Goal: Task Accomplishment & Management: Use online tool/utility

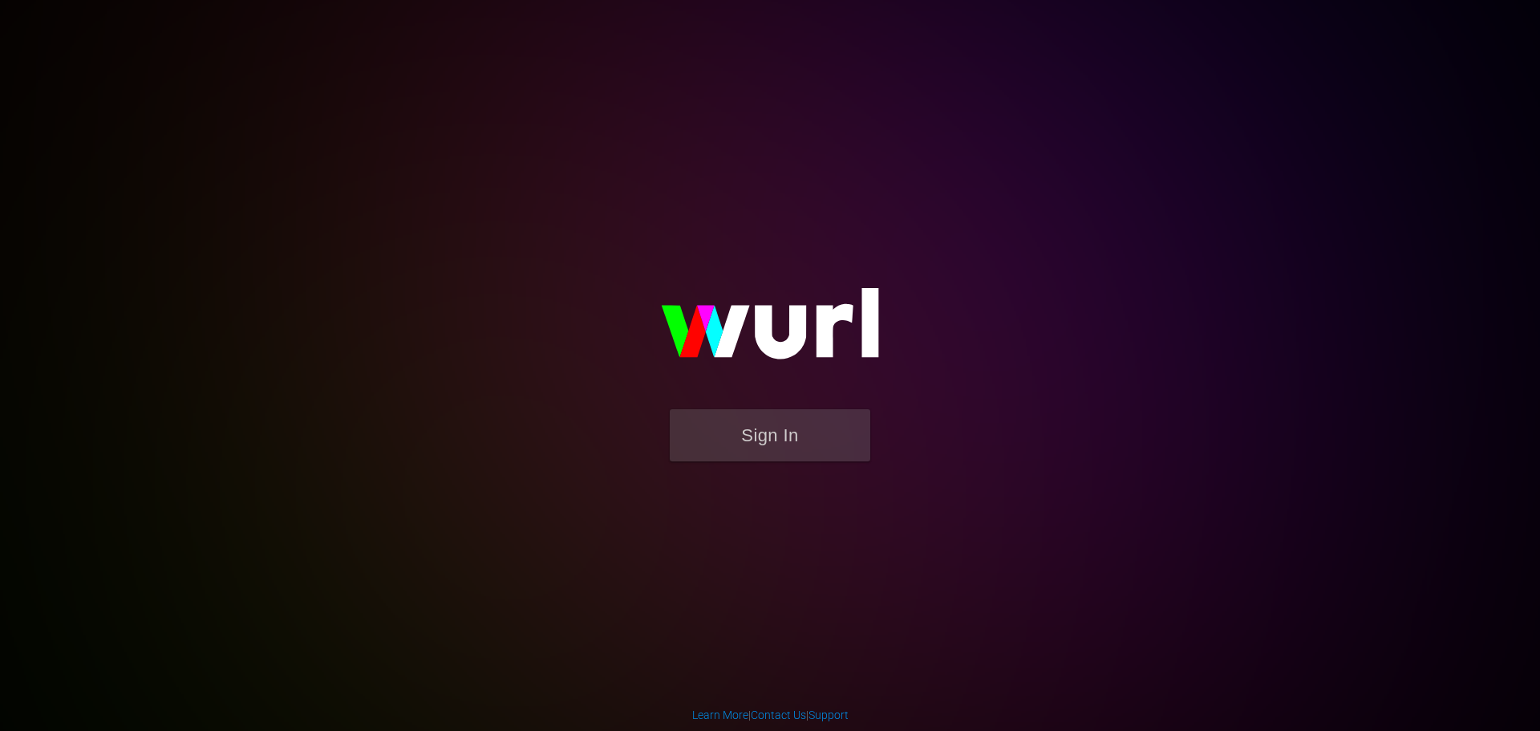
click at [767, 465] on form "Sign In" at bounding box center [770, 443] width 321 height 68
click at [764, 432] on button "Sign In" at bounding box center [770, 435] width 200 height 52
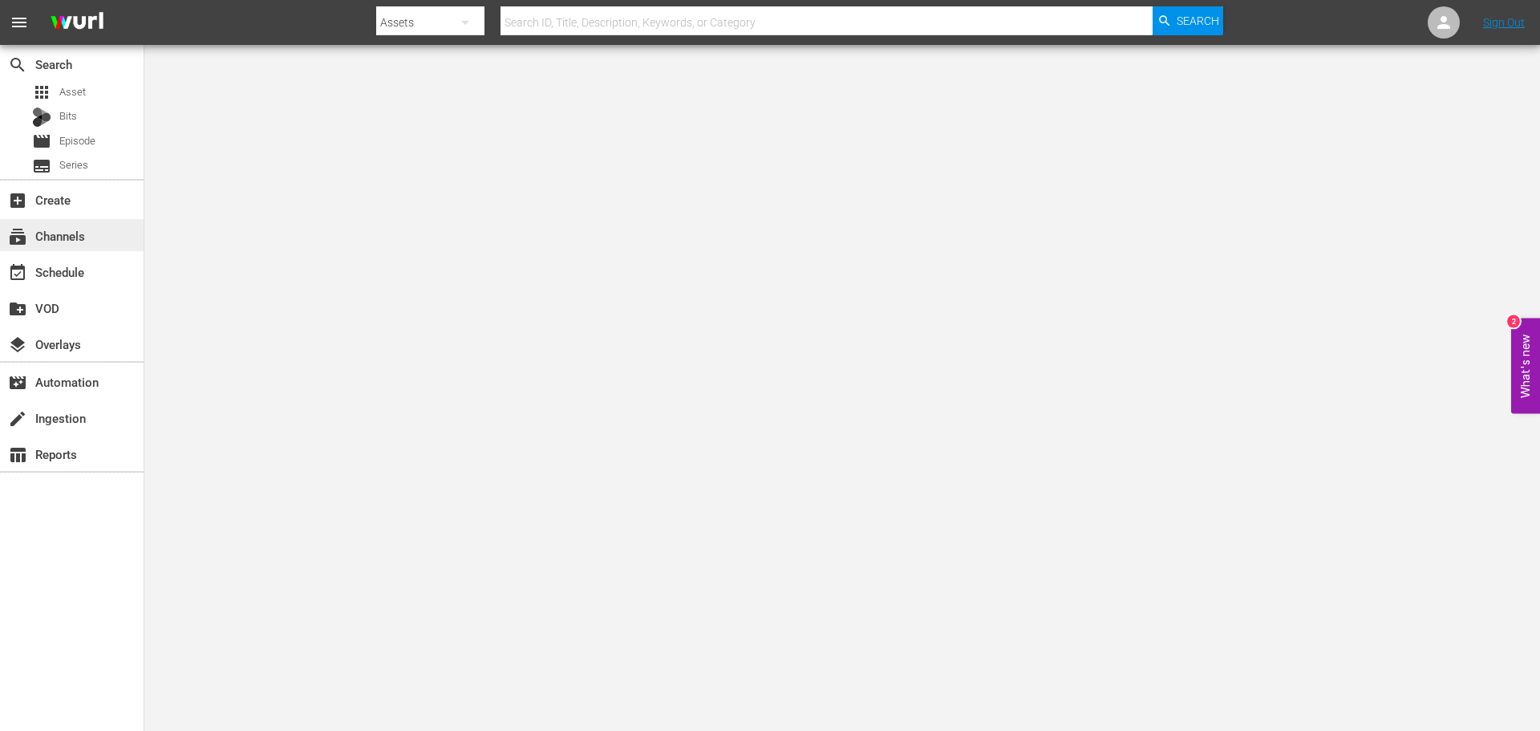
click at [76, 241] on div "subscriptions Channels" at bounding box center [45, 233] width 90 height 14
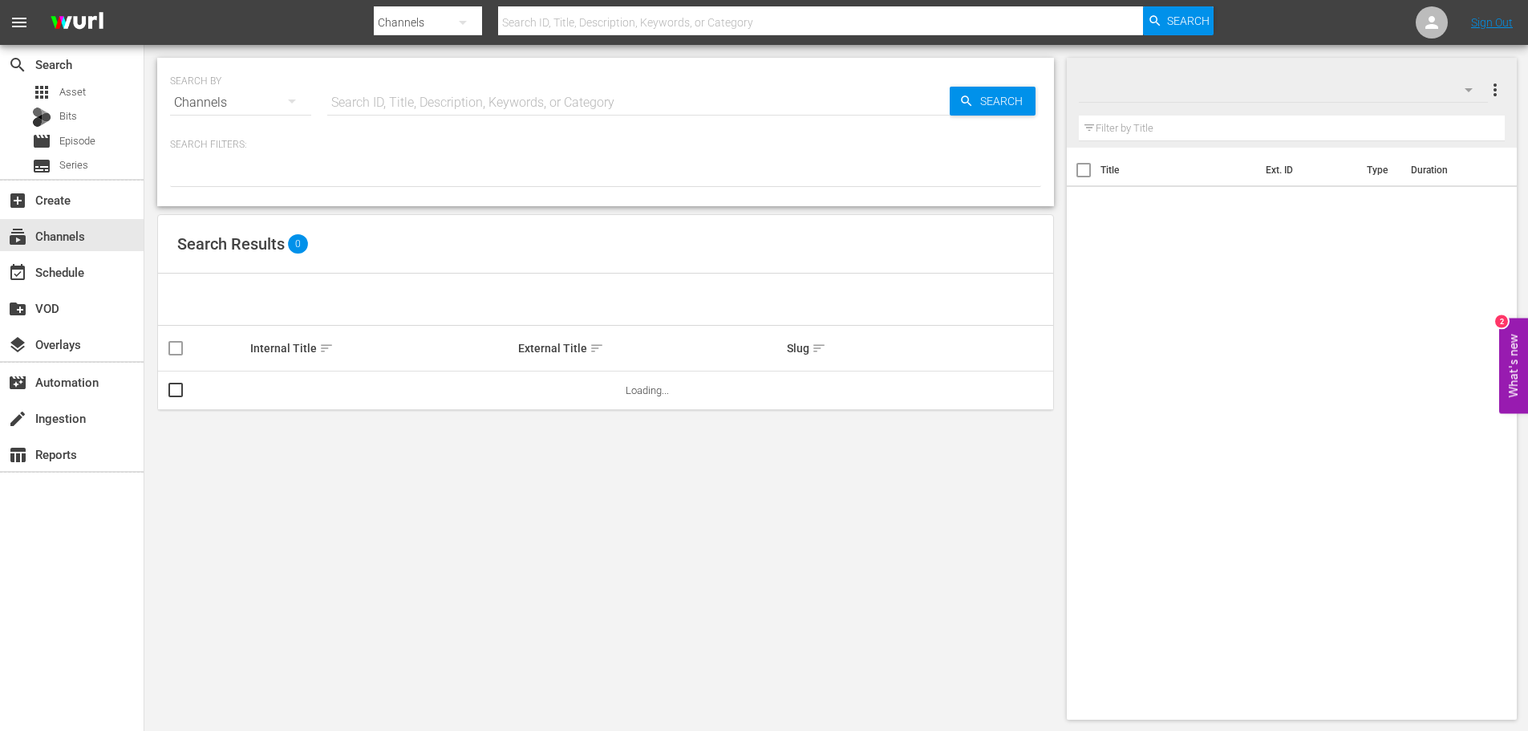
click at [414, 91] on input "text" at bounding box center [638, 102] width 622 height 38
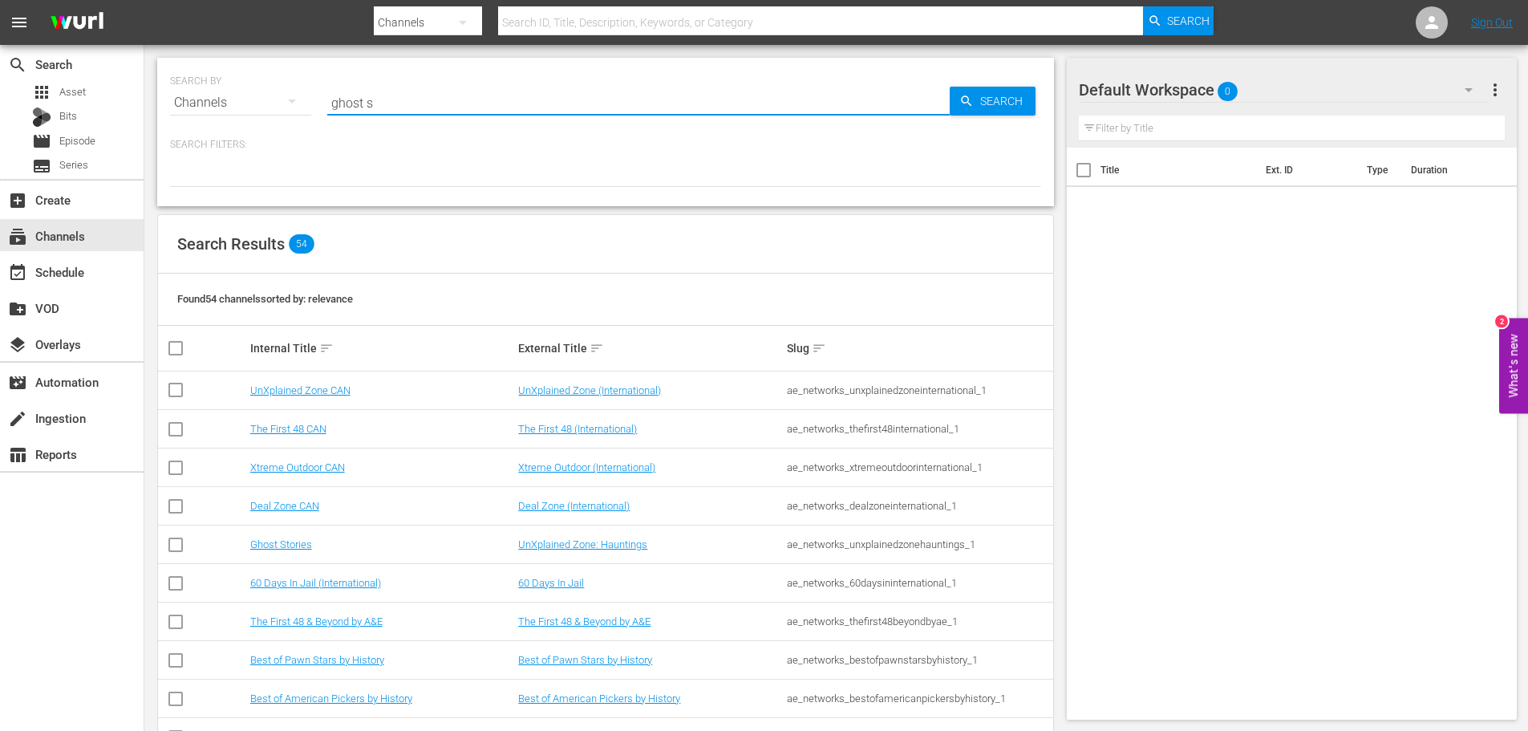
type input "ghost st"
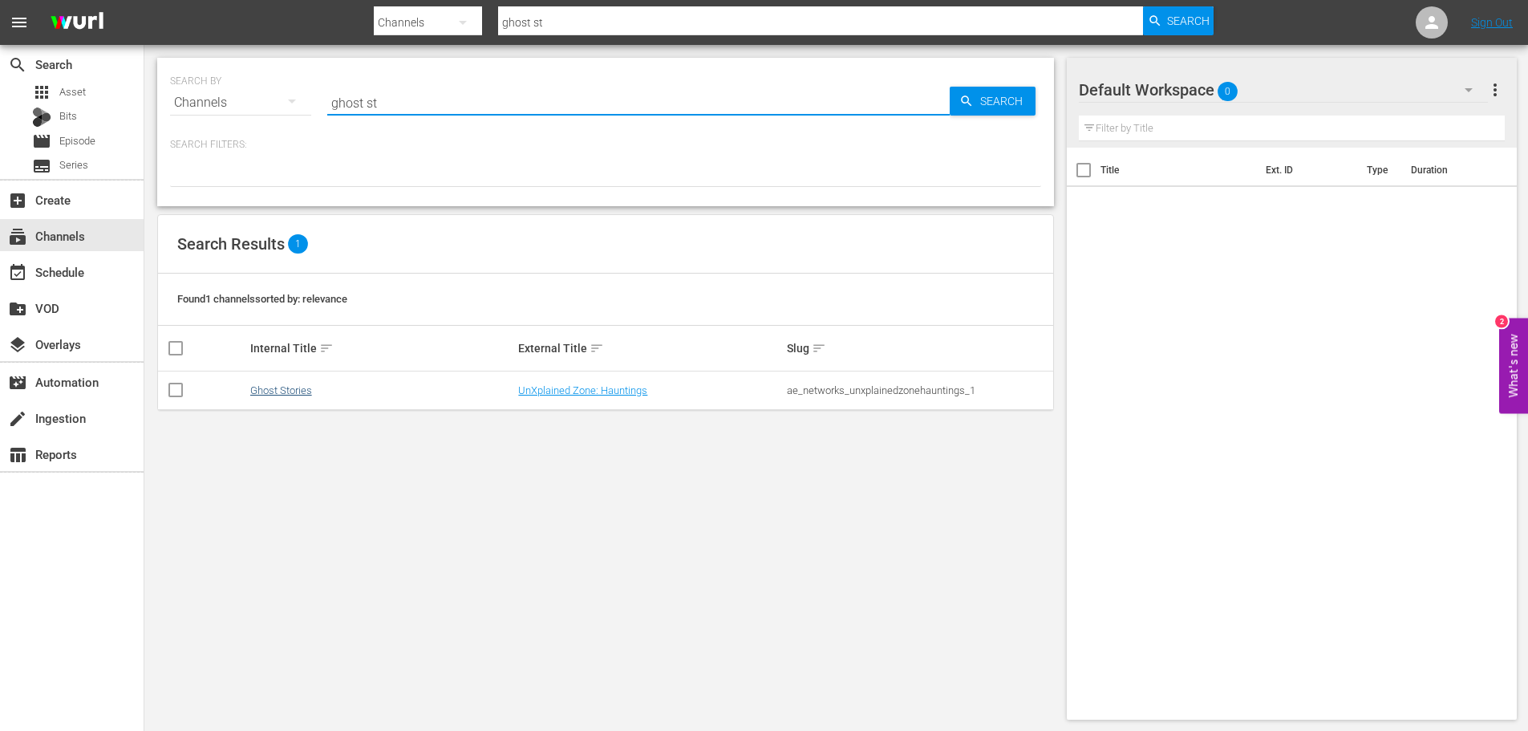
type input "ghost st"
click at [290, 395] on link "Ghost Stories" at bounding box center [281, 390] width 62 height 12
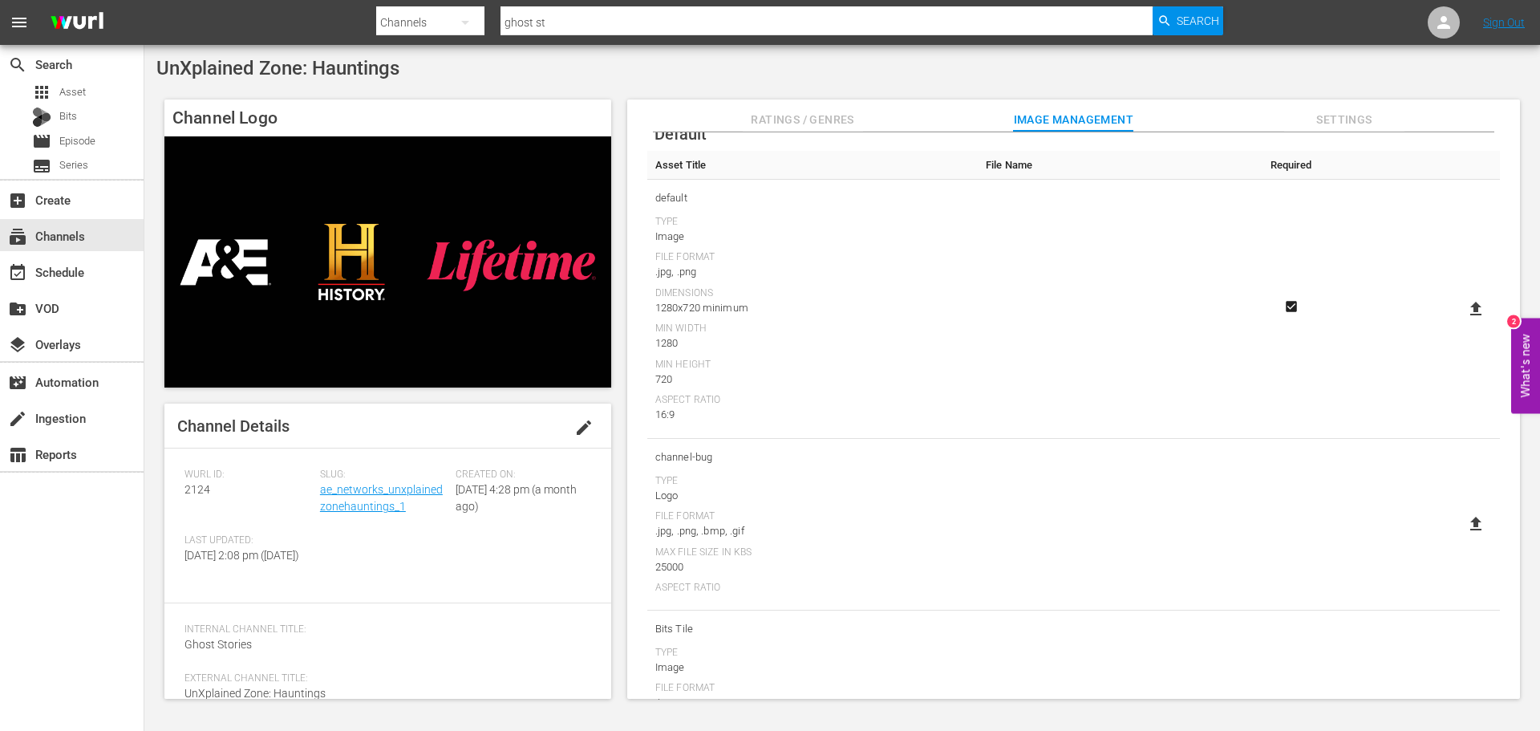
scroll to position [160, 0]
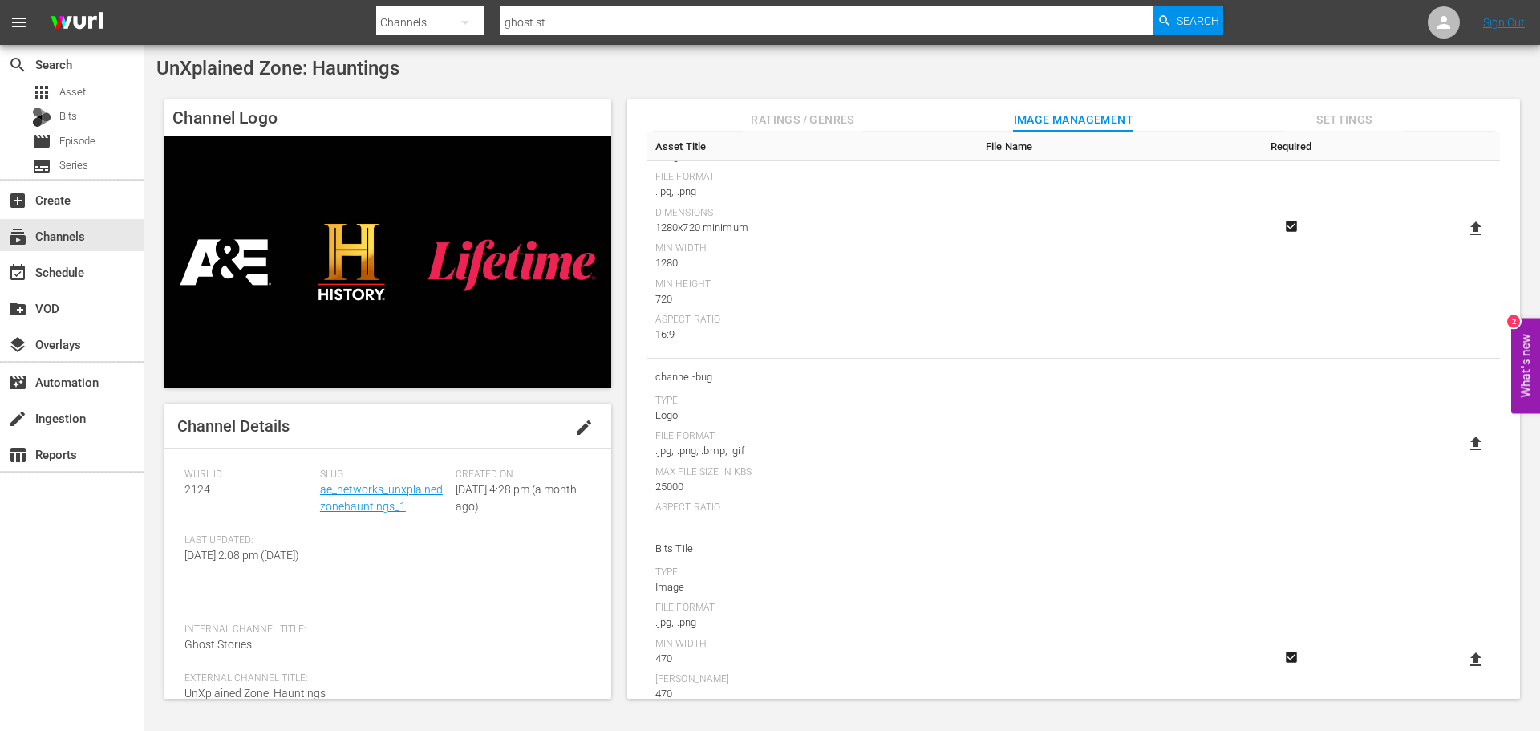
click at [1467, 448] on icon at bounding box center [1475, 443] width 19 height 19
click at [1460, 457] on input "file" at bounding box center [1460, 457] width 1 height 1
type input "C:\fakepath\US_STVP_GhostStories_Logo_Mono_White_Horizontal.png"
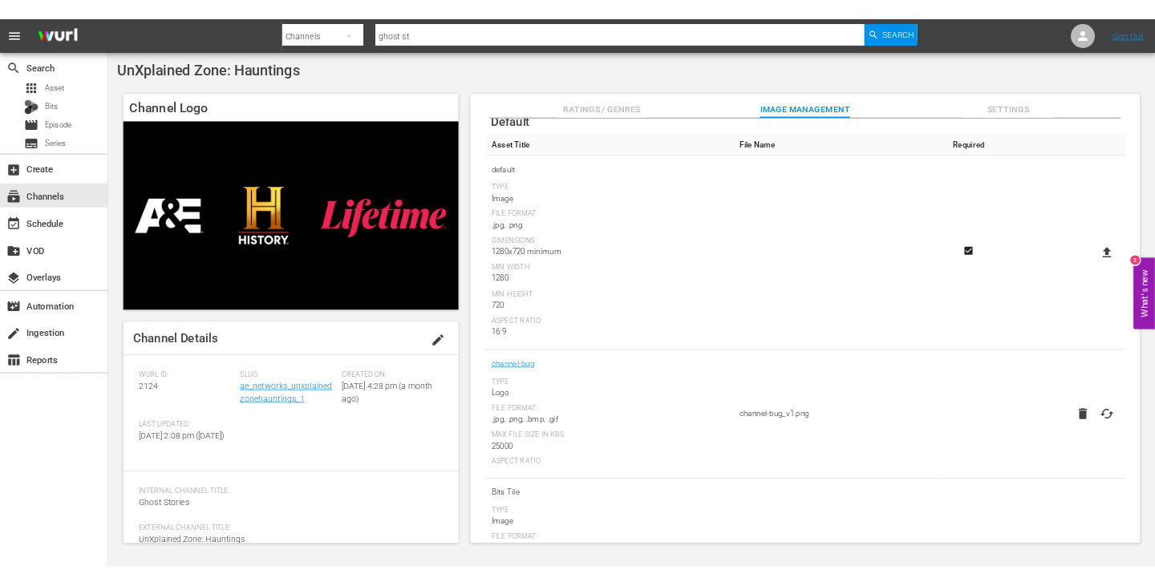
scroll to position [0, 0]
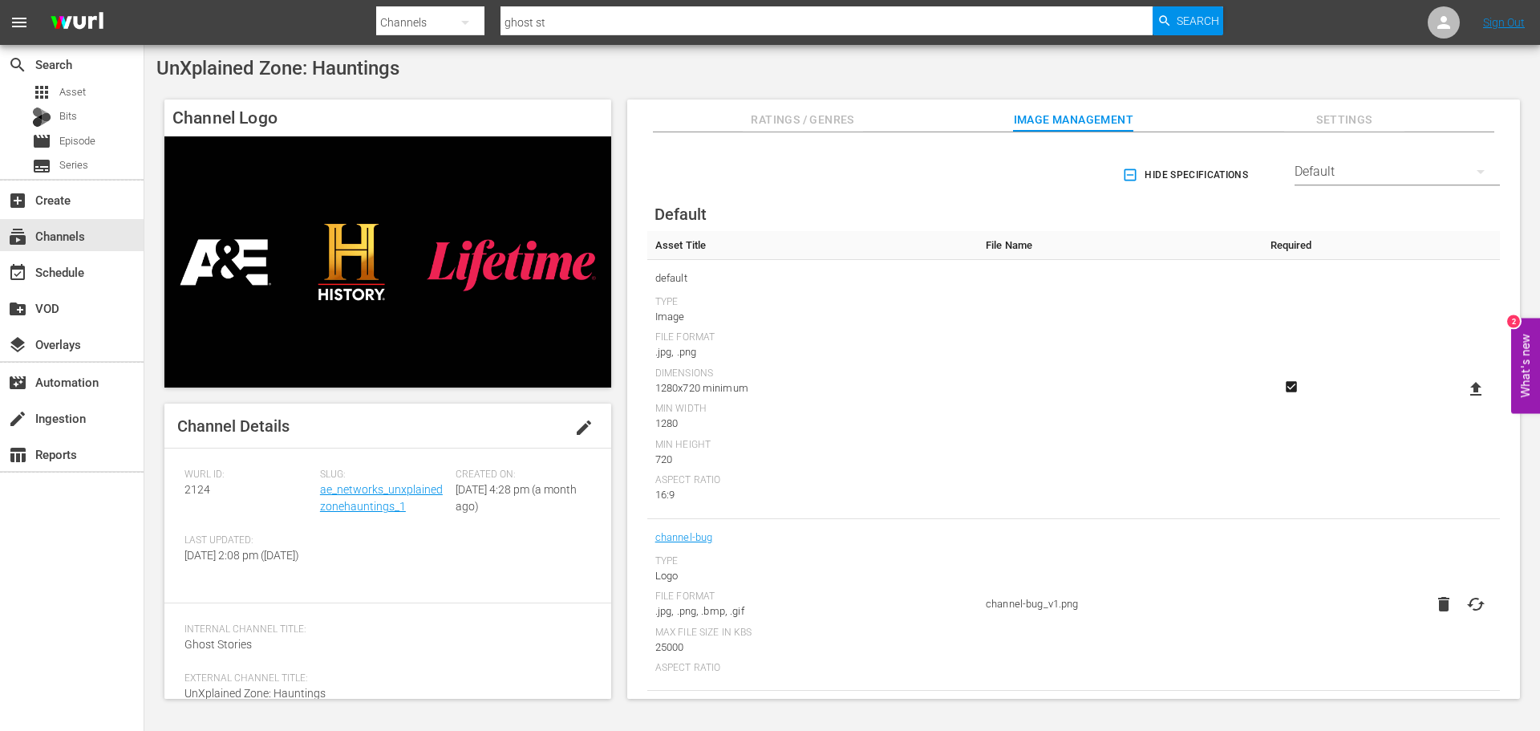
click at [1468, 385] on icon at bounding box center [1475, 388] width 19 height 19
click at [1460, 403] on input "file" at bounding box center [1460, 403] width 1 height 1
type input "C:\fakepath\GhostStories_ChannelTile_1920x1080.png"
click at [55, 237] on div "subscriptions Channels" at bounding box center [45, 233] width 90 height 14
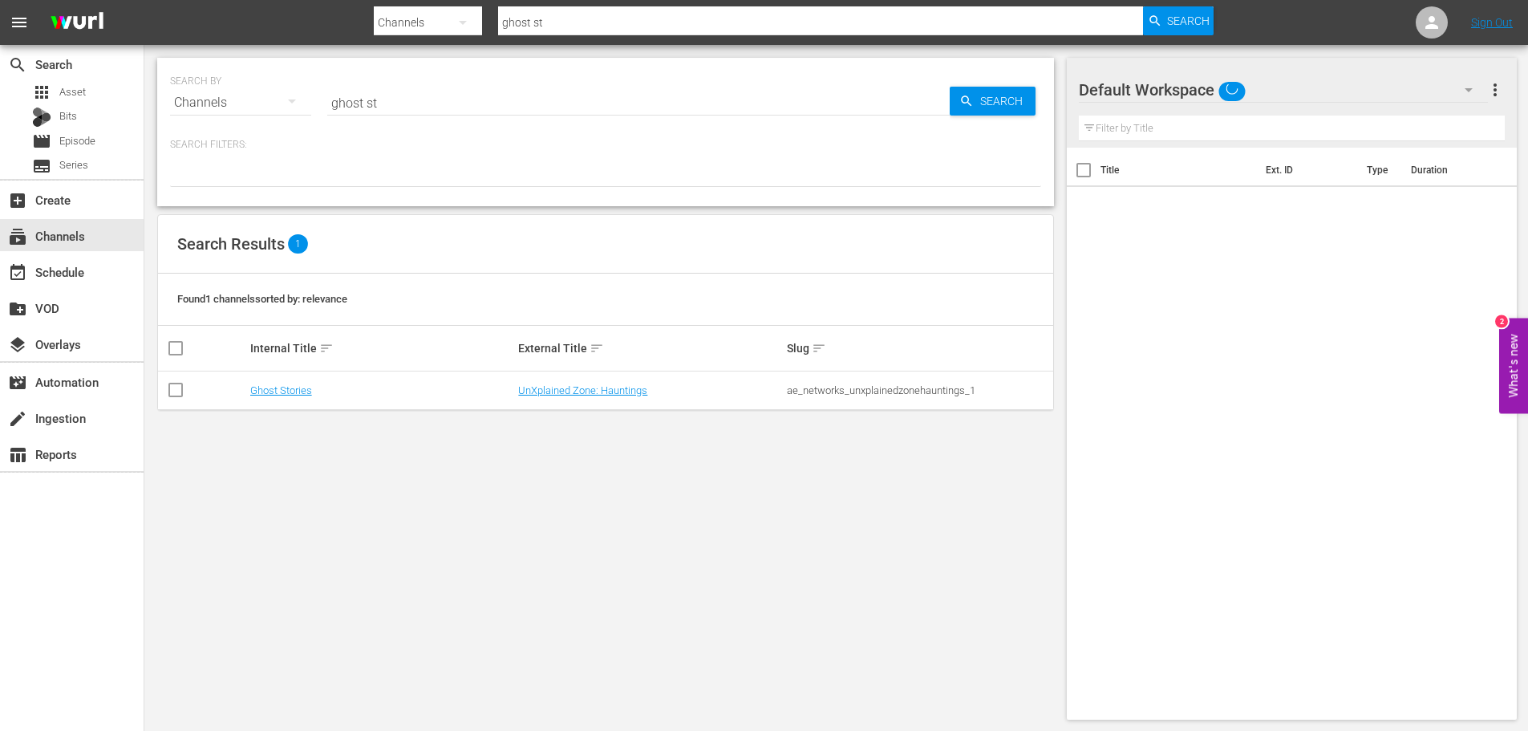
click at [351, 111] on input "ghost st" at bounding box center [638, 102] width 622 height 38
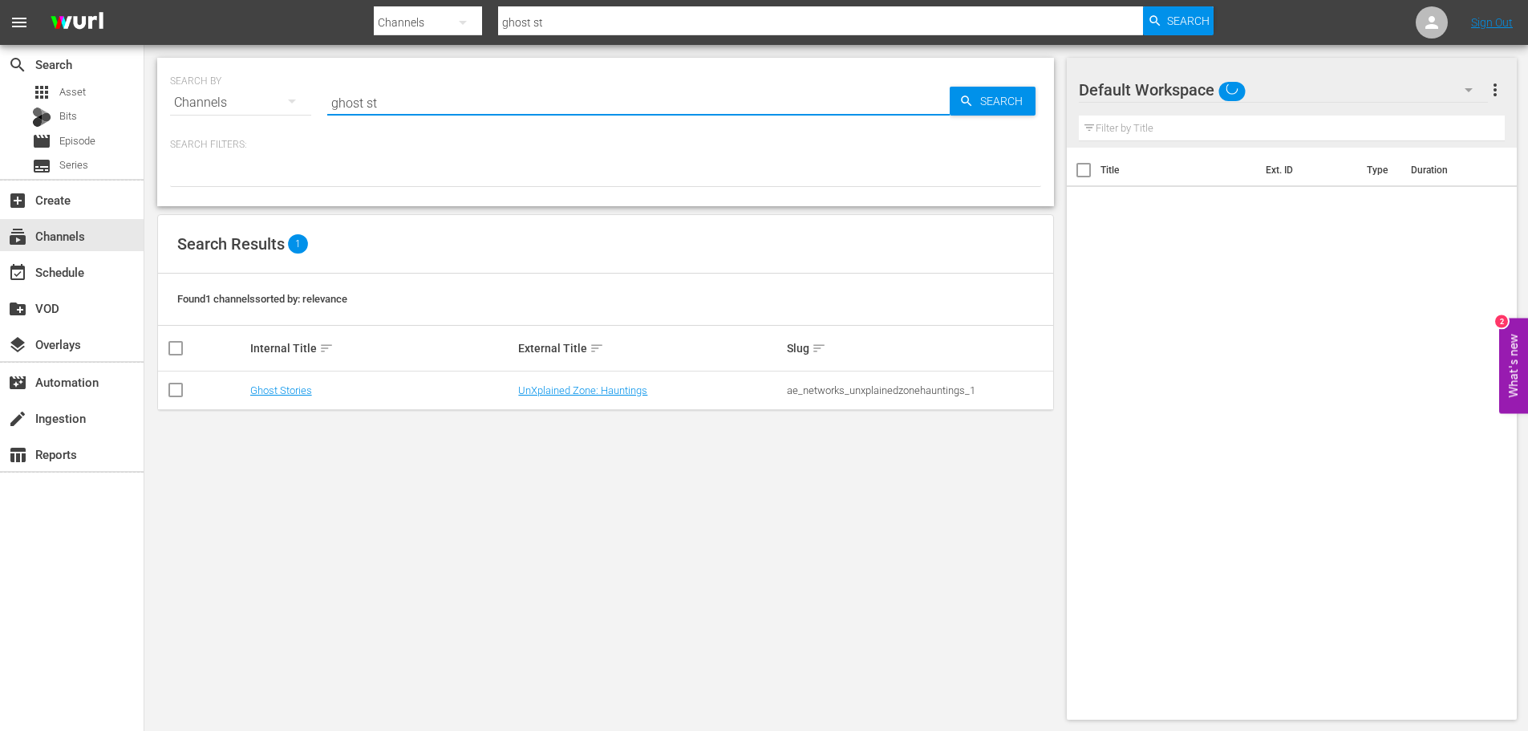
click at [351, 111] on input "ghost st" at bounding box center [638, 102] width 622 height 38
click at [398, 105] on input "ghost st" at bounding box center [638, 102] width 622 height 38
drag, startPoint x: 417, startPoint y: 105, endPoint x: 285, endPoint y: 105, distance: 132.3
click at [285, 105] on div "SEARCH BY Search By Channels Search ID, Title, Description, Keywords, or Catego…" at bounding box center [605, 93] width 871 height 58
type input "the first 48"
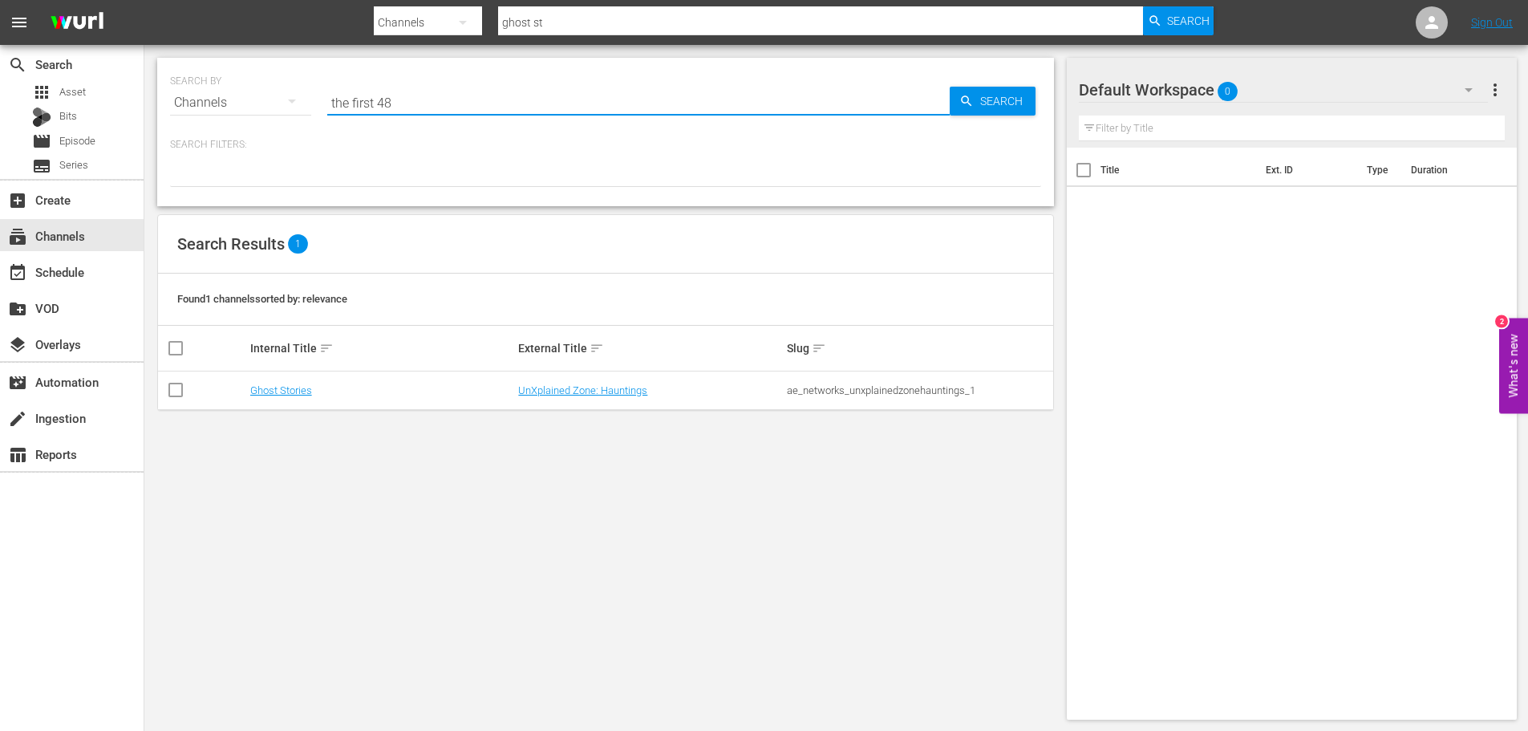
type input "the first 48"
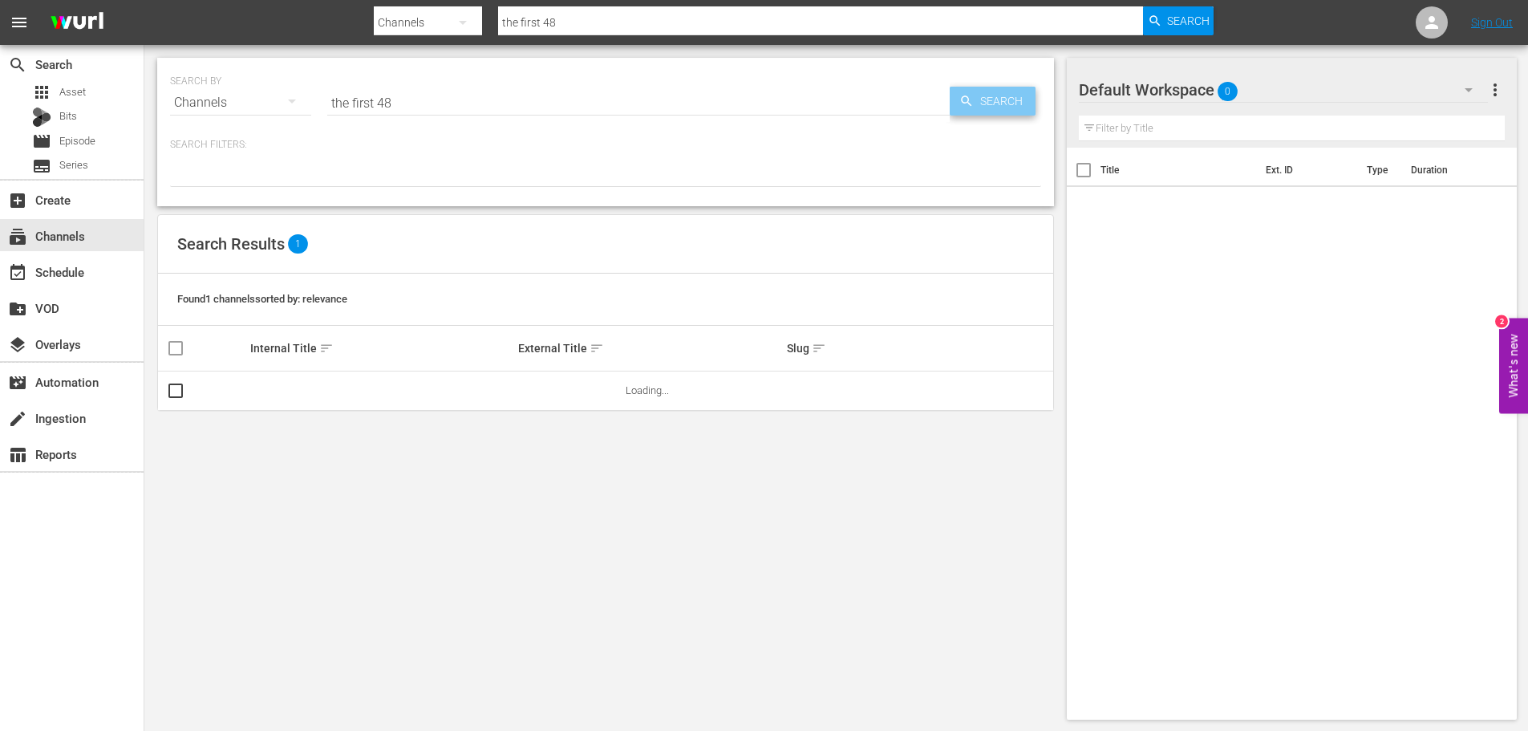
click at [999, 99] on span "Search" at bounding box center [1005, 101] width 62 height 29
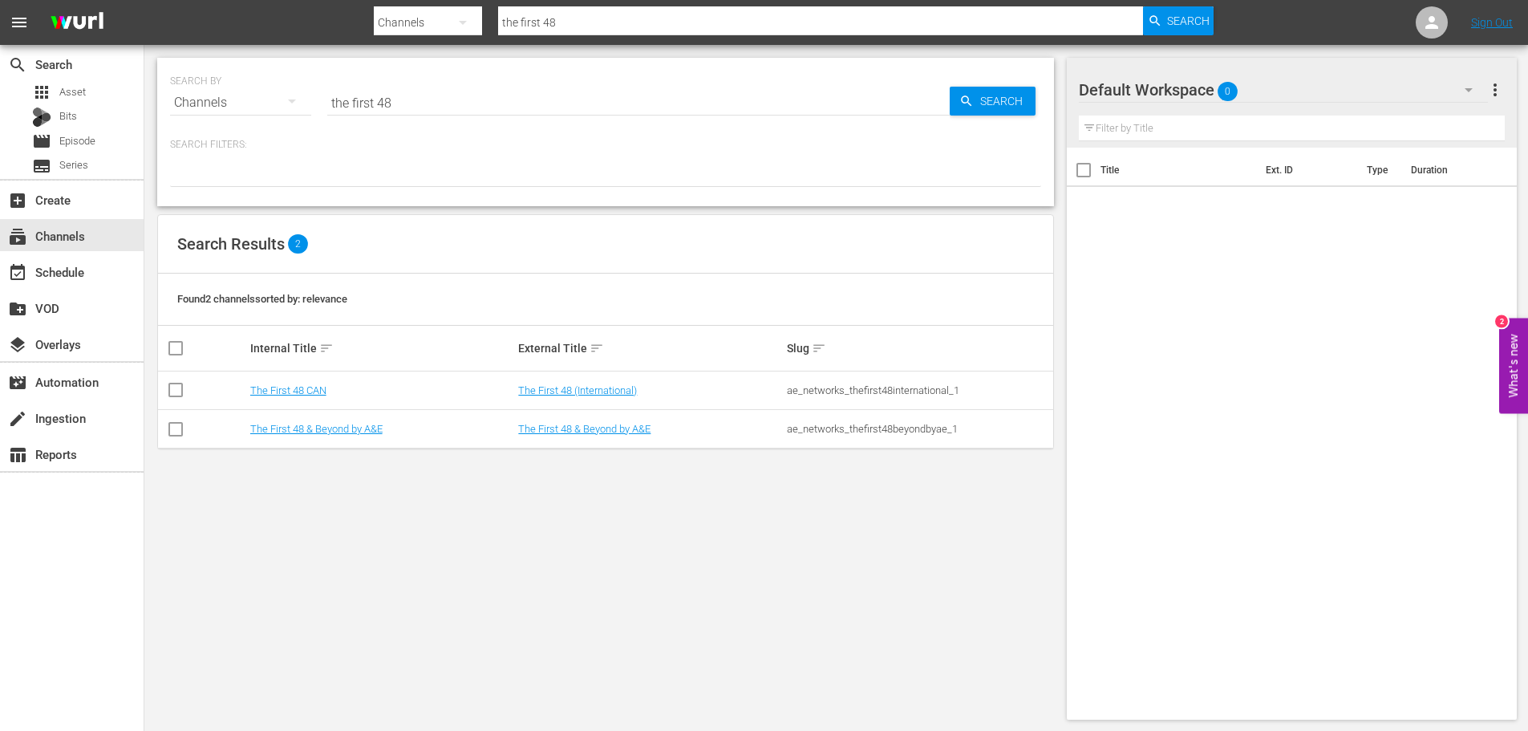
click at [332, 435] on td "The First 48 & Beyond by A&E" at bounding box center [382, 429] width 269 height 38
click at [336, 427] on link "The First 48 & Beyond by A&E" at bounding box center [316, 429] width 132 height 12
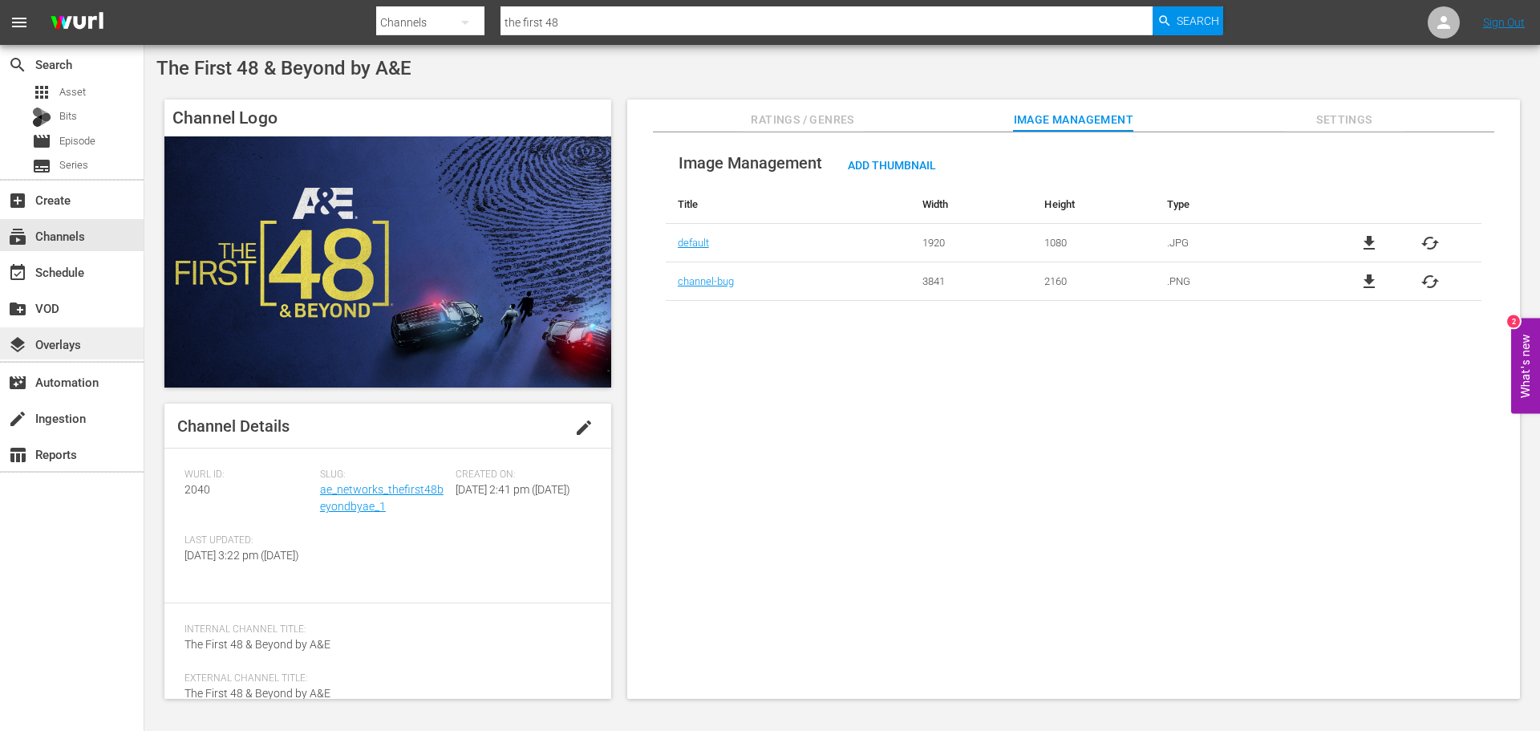
click at [35, 338] on div "layers Overlays" at bounding box center [45, 341] width 90 height 14
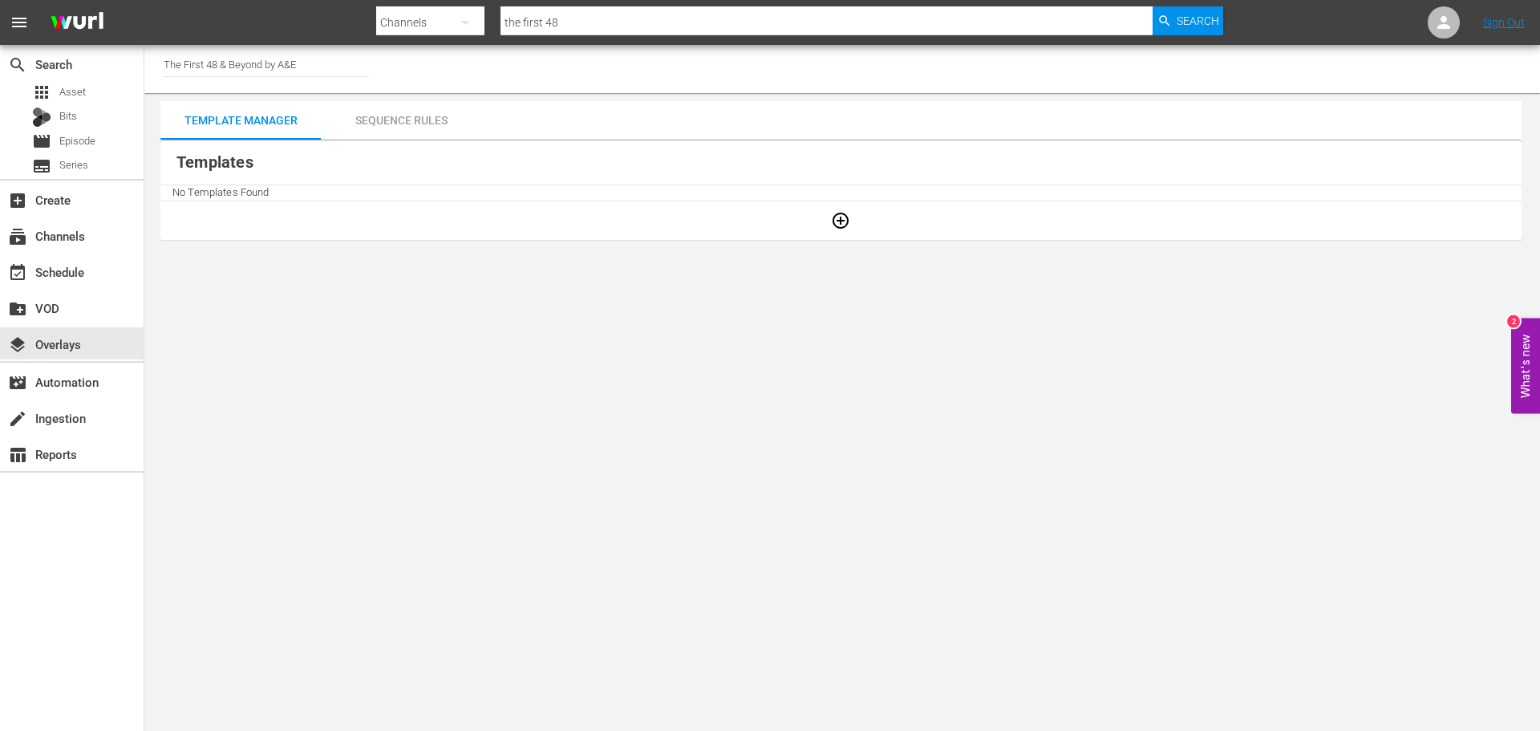
click at [302, 68] on input "The First 48 & Beyond by A&E" at bounding box center [266, 64] width 205 height 38
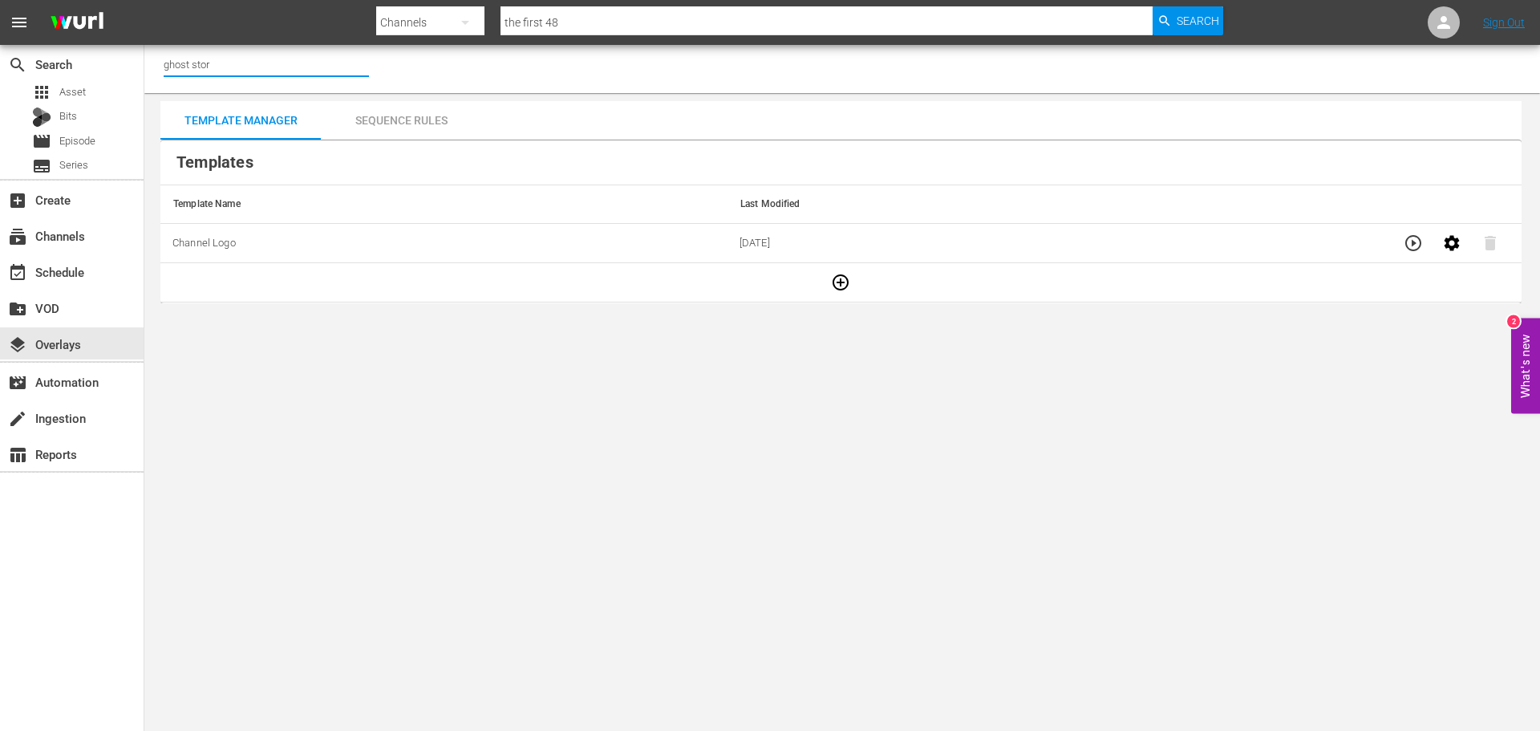
click at [294, 60] on input "ghost stor" at bounding box center [266, 64] width 205 height 38
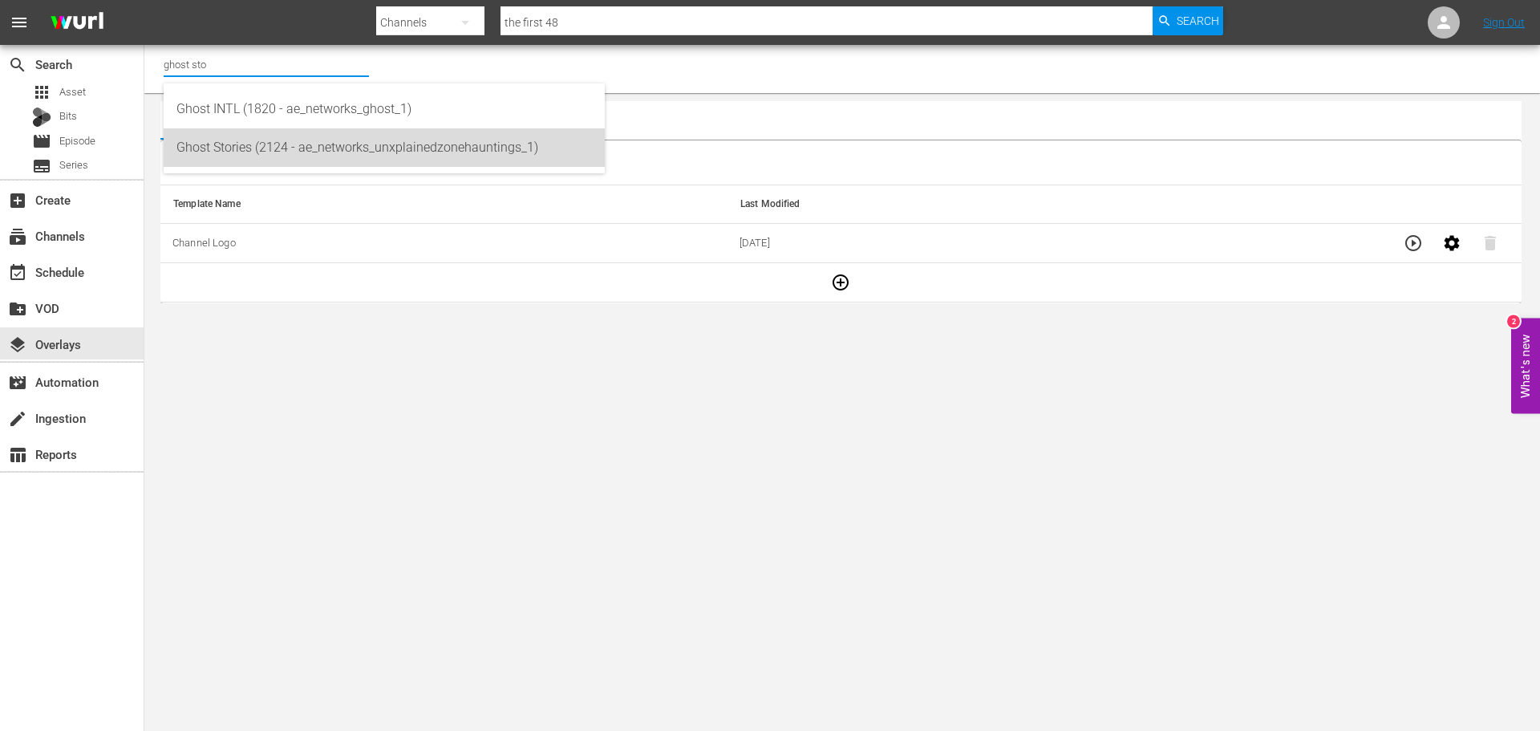
click at [339, 140] on div "Ghost Stories (2124 - ae_networks_unxplainedzonehauntings_1)" at bounding box center [383, 147] width 415 height 38
type input "Ghost Stories (2124 - ae_networks_unxplainedzonehauntings_1)"
